Goal: Find specific page/section: Find specific page/section

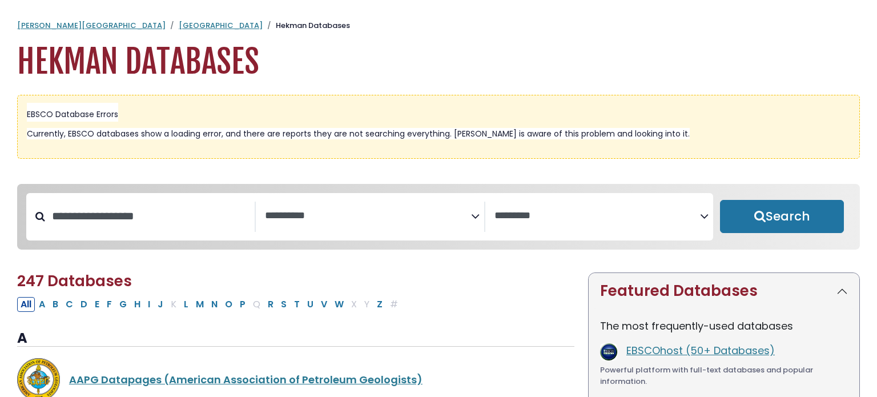
select select "Database Subject Filter"
select select "Database Vendors Filter"
type input "********"
click at [720, 200] on button "Search" at bounding box center [782, 216] width 124 height 33
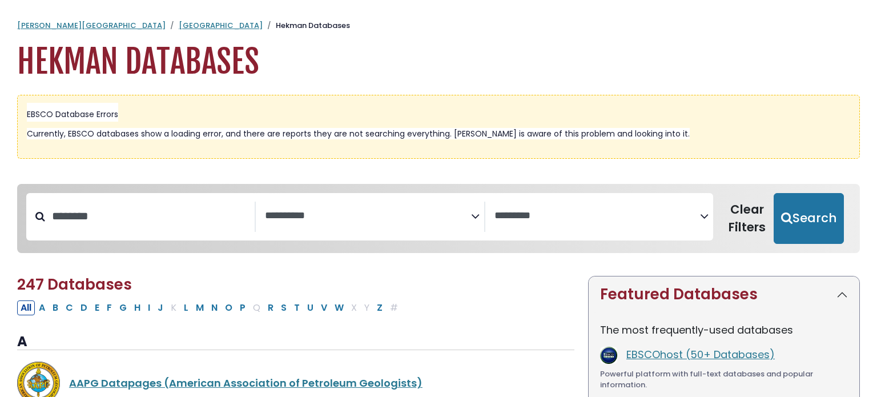
select select "Database Subject Filter"
select select "Database Vendors Filter"
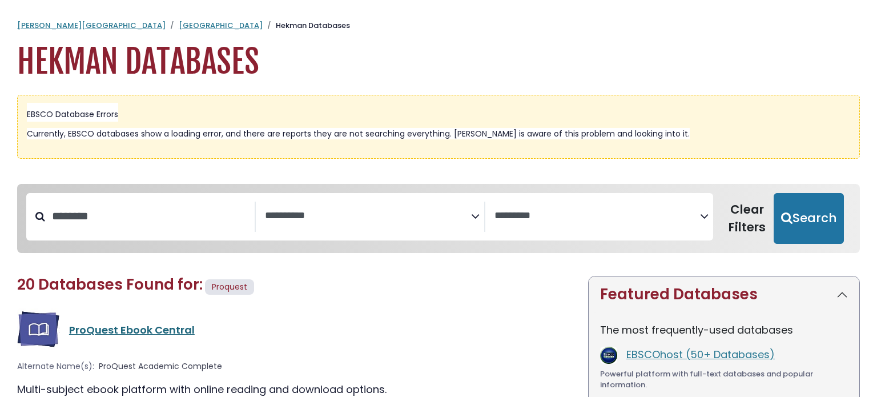
click at [163, 334] on link "ProQuest Ebook Central" at bounding box center [132, 329] width 126 height 14
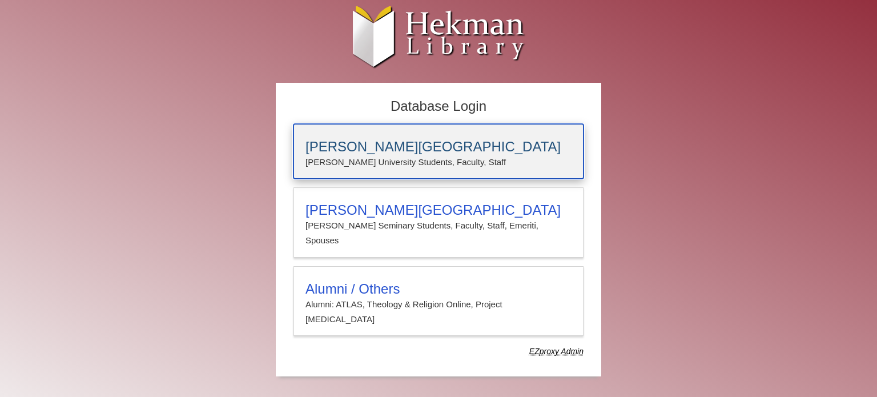
click at [365, 158] on p "[PERSON_NAME] University Students, Faculty, Staff" at bounding box center [438, 162] width 266 height 15
